Goal: Use online tool/utility: Utilize a website feature to perform a specific function

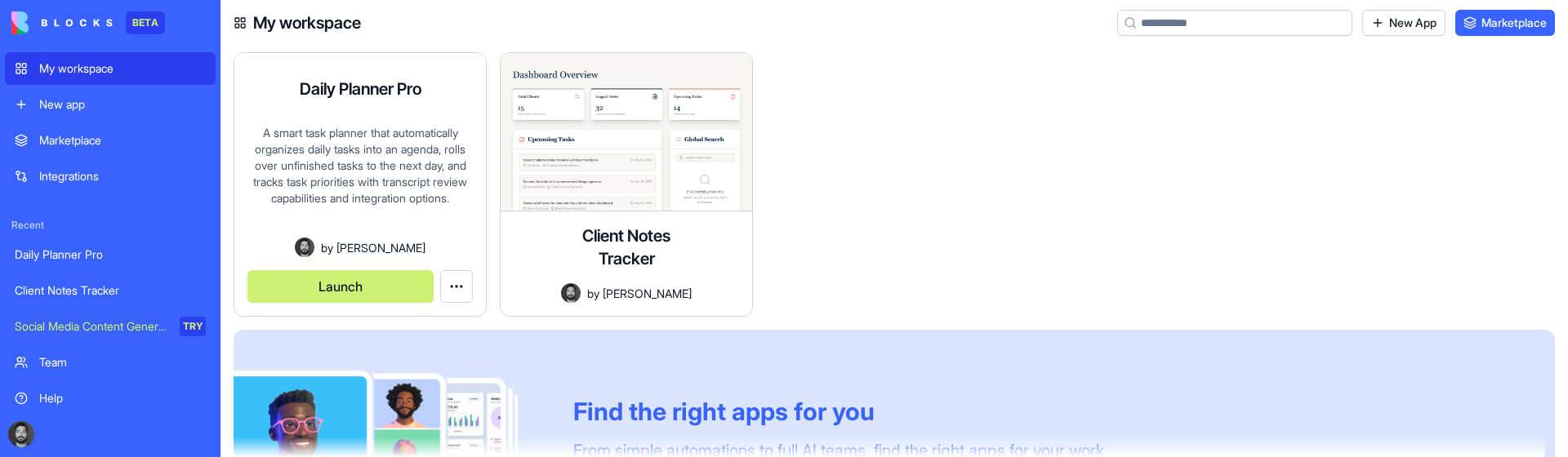
click at [367, 289] on button "Launch" at bounding box center [341, 287] width 187 height 32
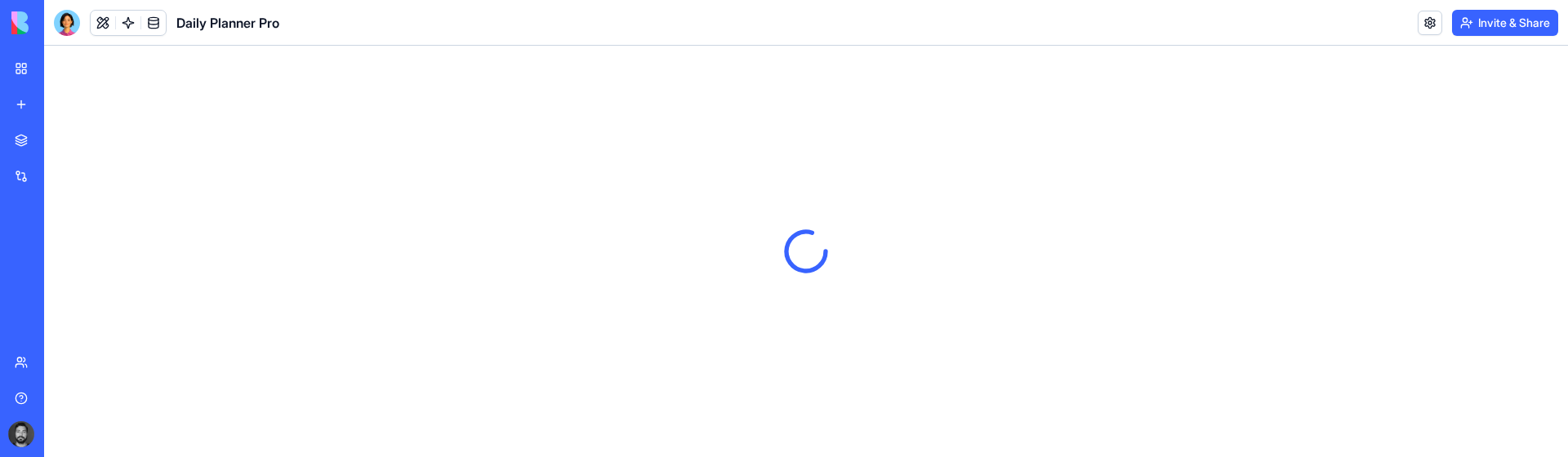
click at [1479, 29] on button "Invite & Share" at bounding box center [1505, 23] width 106 height 26
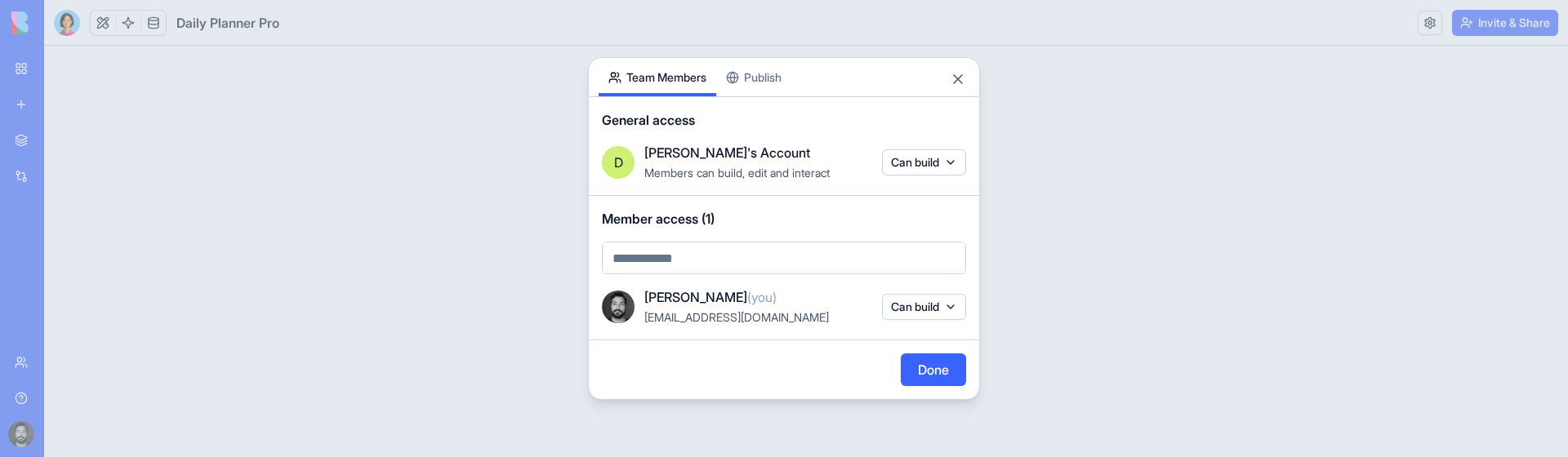
click at [782, 85] on div "Share App Team Members Publish General access D [PERSON_NAME]'s Account Members…" at bounding box center [783, 228] width 392 height 343
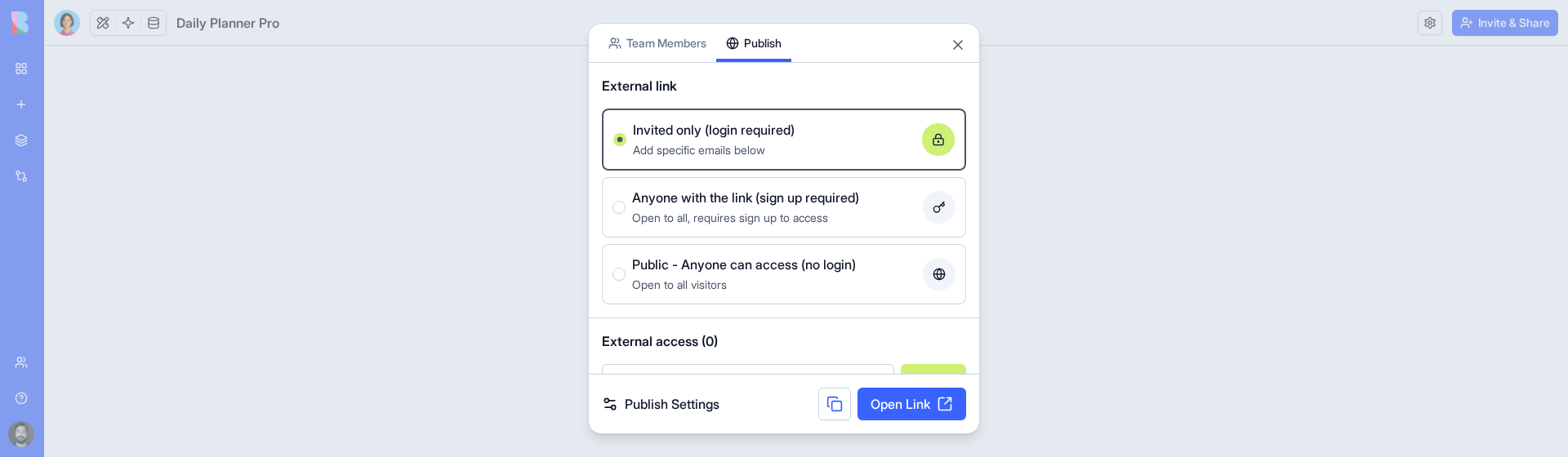
click at [695, 51] on body "BETA My workspace New app Marketplace Integrations Recent Daily Planner Pro Cli…" at bounding box center [784, 228] width 1568 height 457
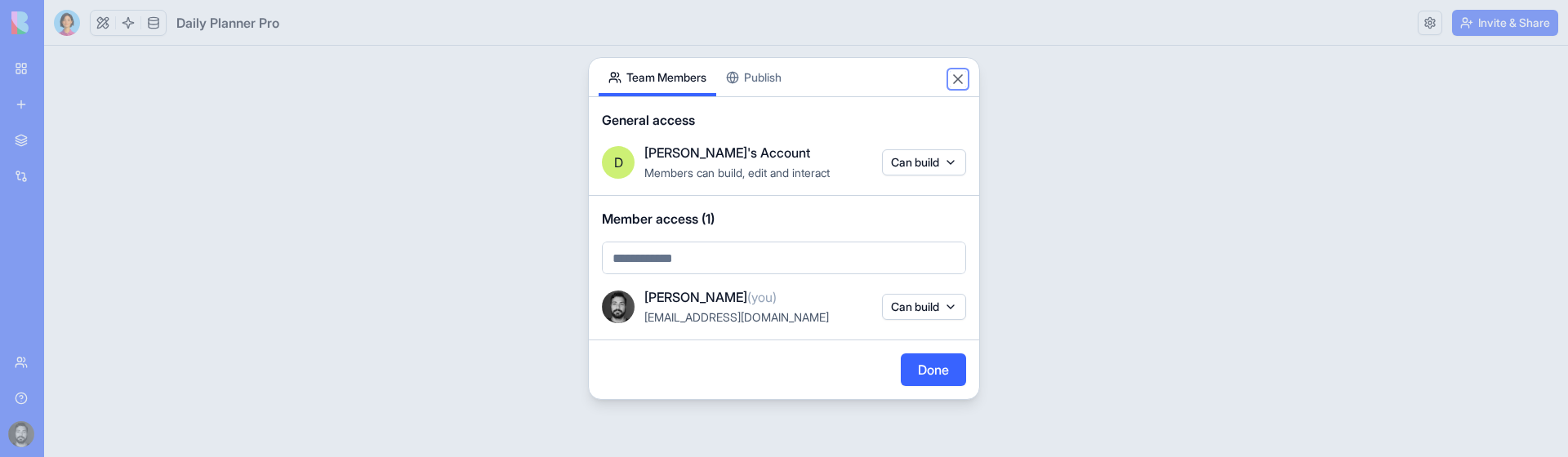
click at [953, 74] on button "Close" at bounding box center [958, 79] width 16 height 16
